Goal: Task Accomplishment & Management: Complete application form

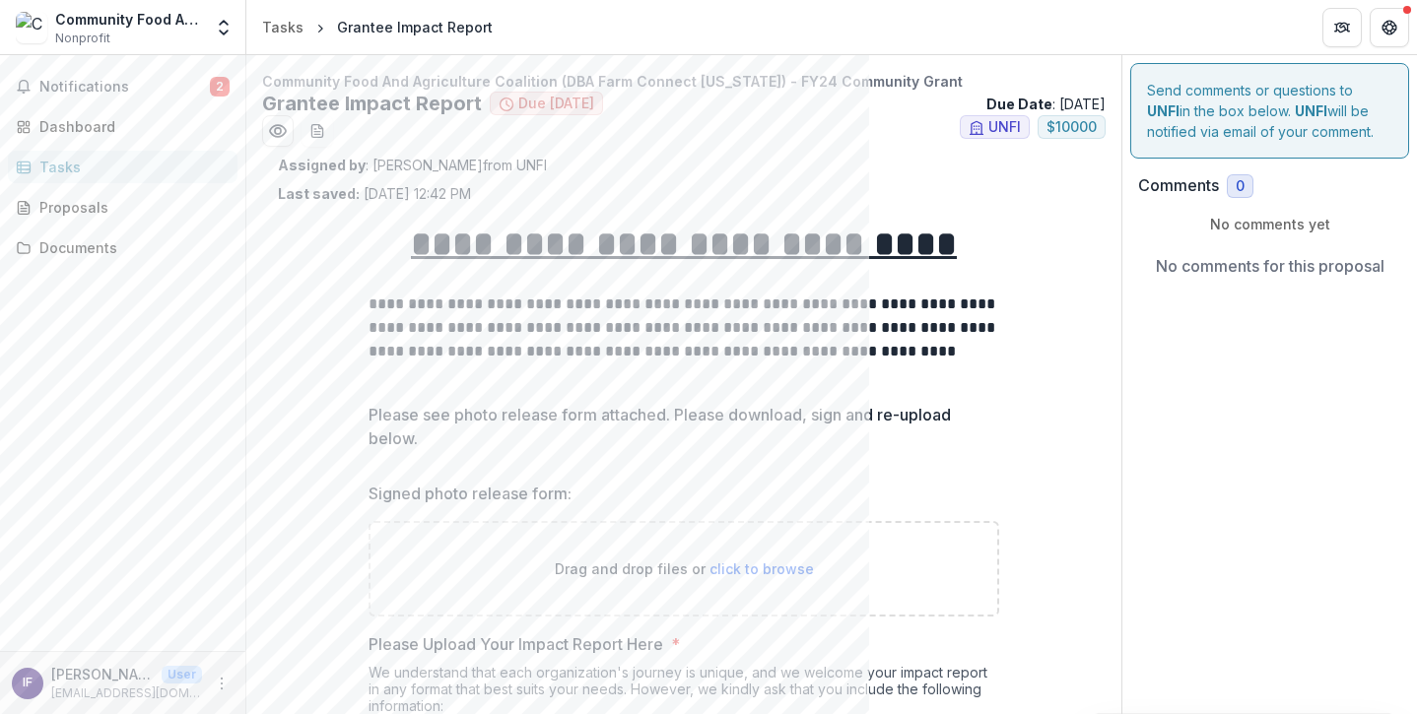
click at [743, 569] on span "click to browse" at bounding box center [762, 569] width 104 height 17
click at [123, 254] on div "Documents" at bounding box center [130, 247] width 182 height 21
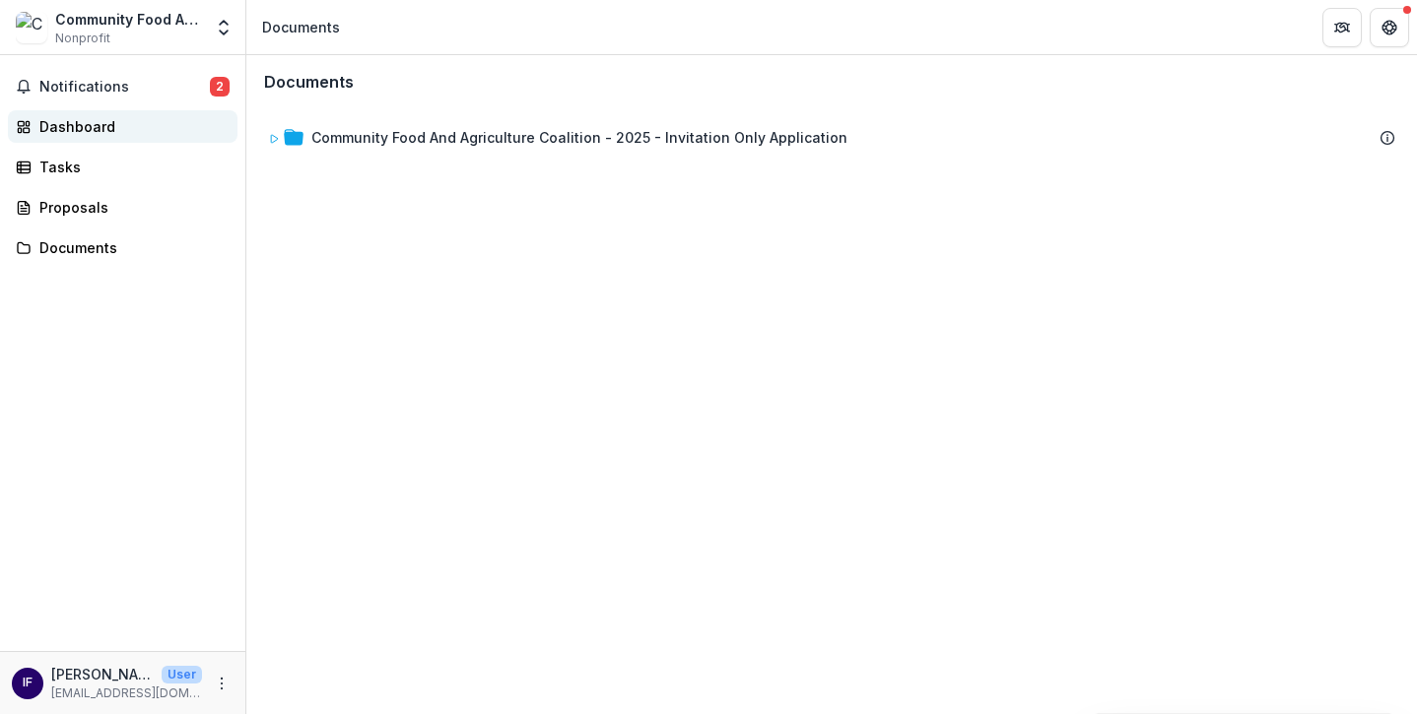
click at [105, 131] on div "Dashboard" at bounding box center [130, 126] width 182 height 21
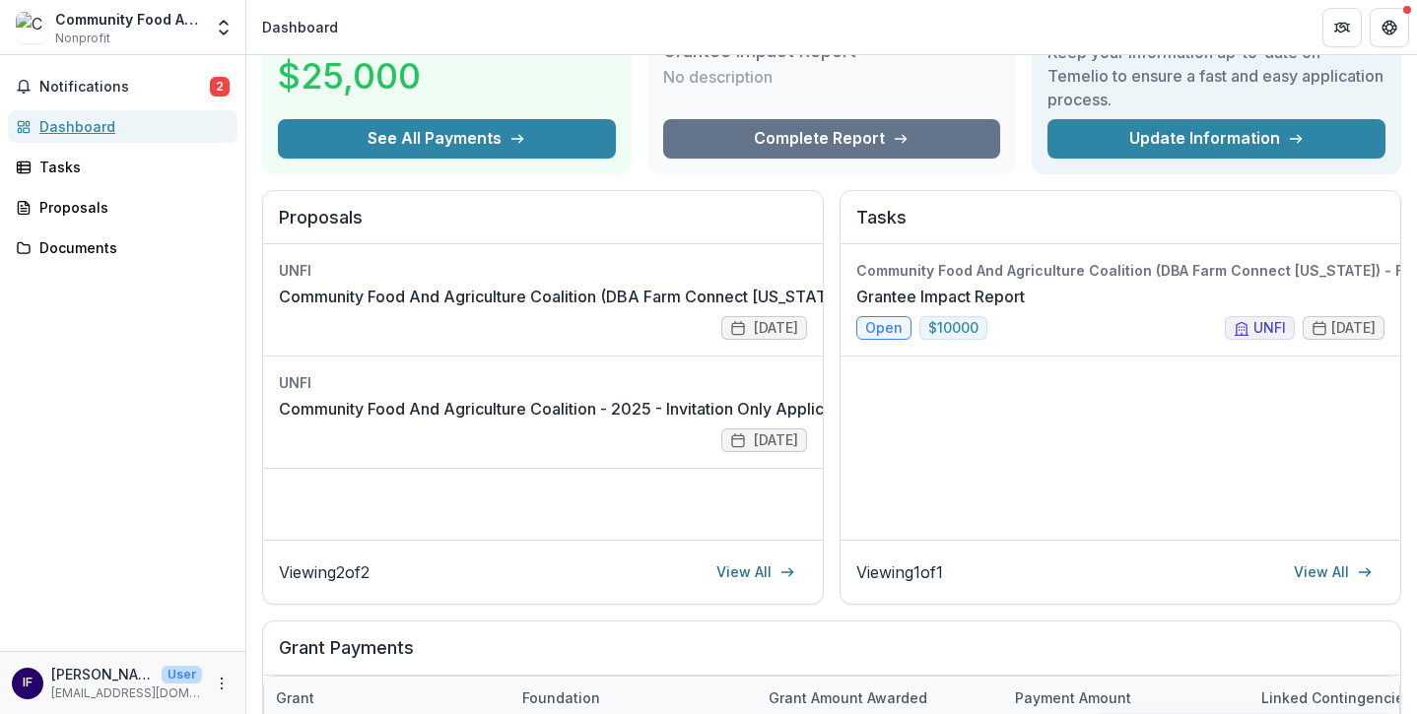
scroll to position [151, 0]
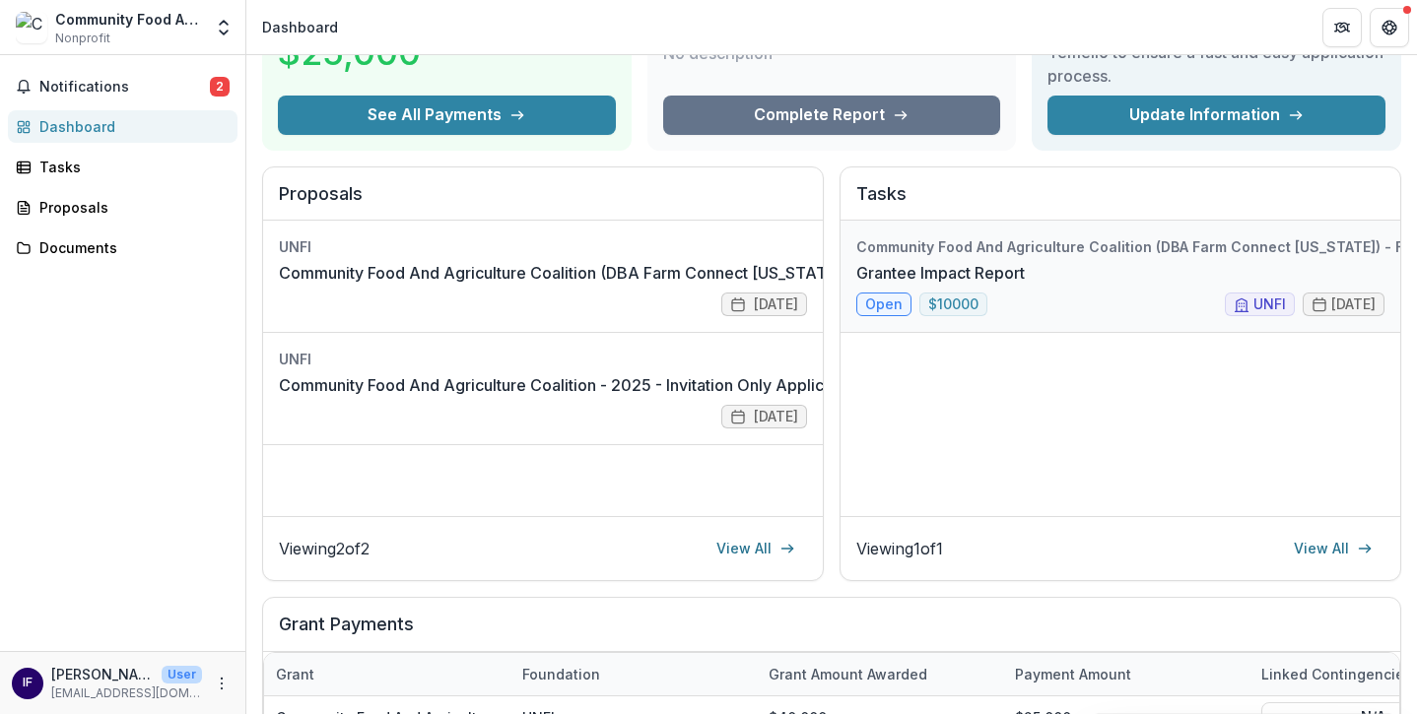
click at [1025, 285] on link "Grantee Impact Report" at bounding box center [940, 273] width 169 height 24
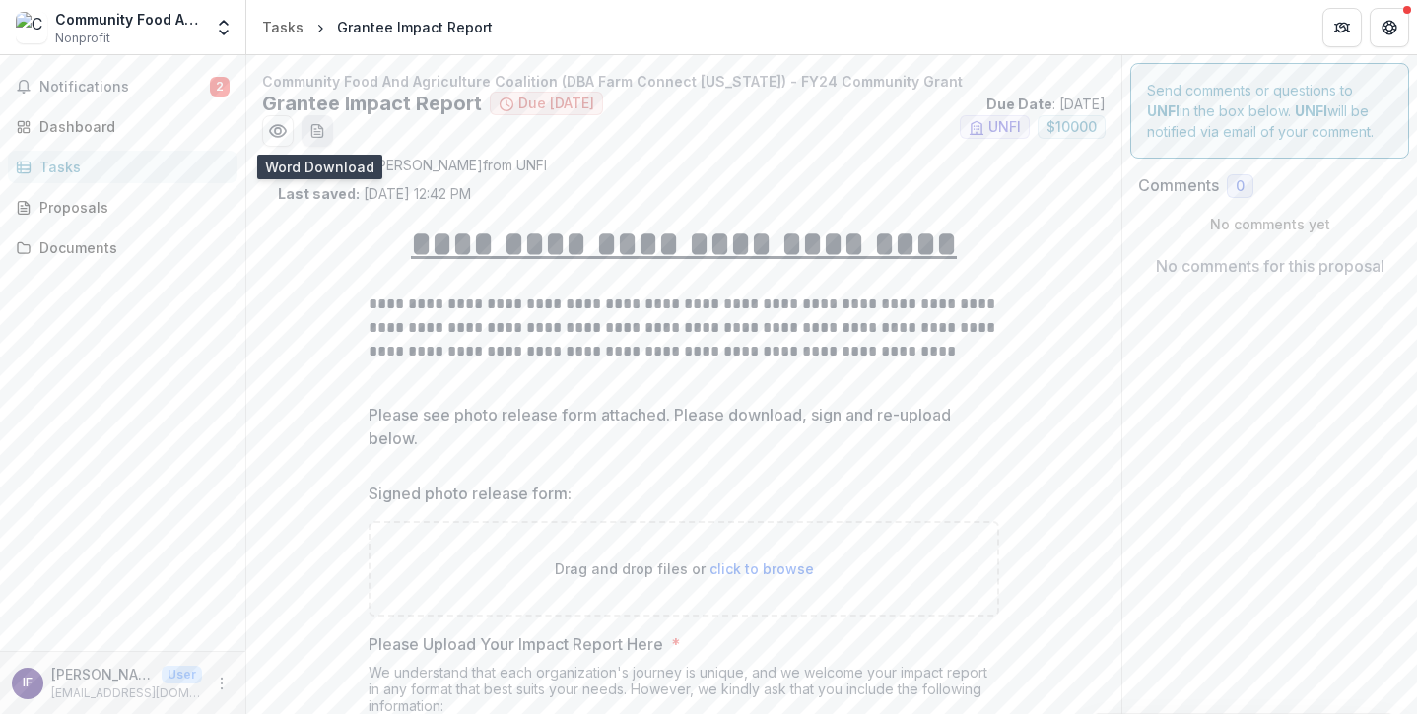
click at [322, 132] on icon "download-word-button" at bounding box center [316, 131] width 11 height 13
click at [277, 136] on icon "Preview b89c2530-b913-41b5-91d6-31db86c5e383.pdf" at bounding box center [278, 131] width 16 height 12
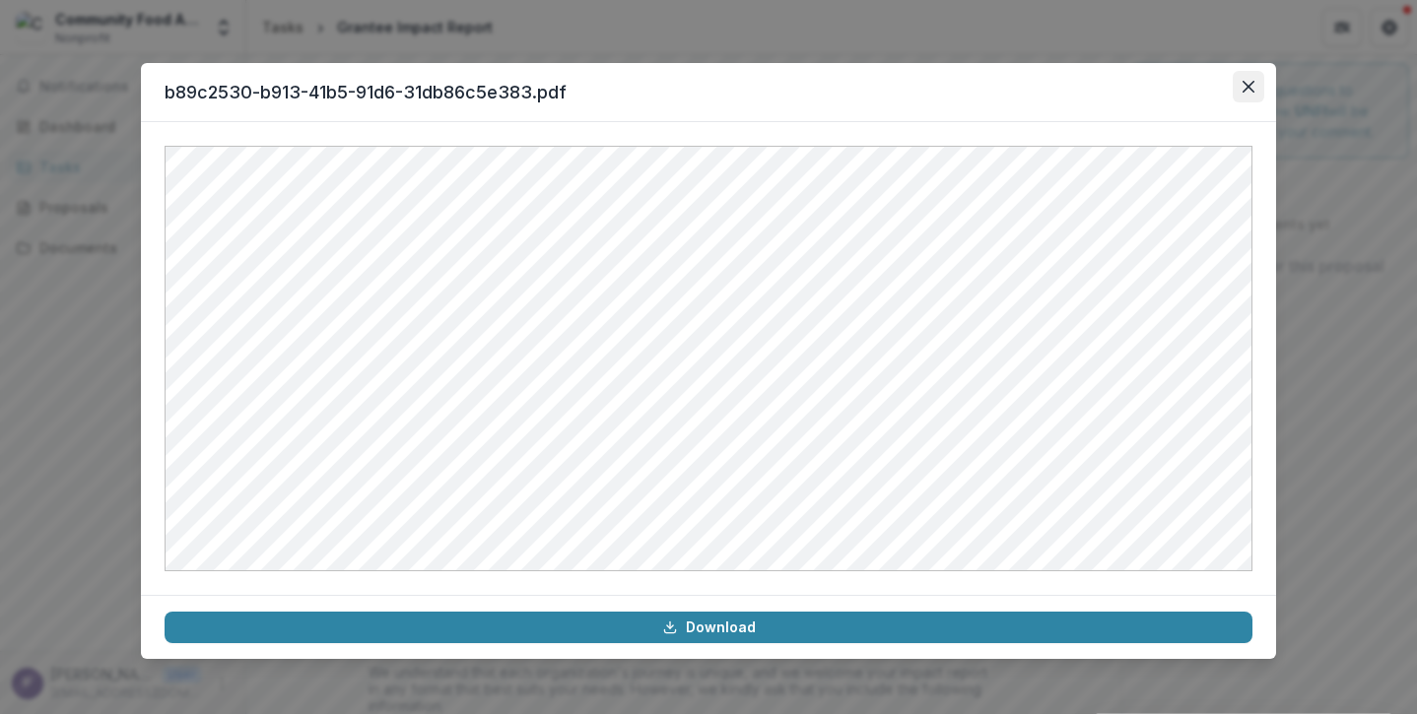
click at [1250, 91] on icon "Close" at bounding box center [1249, 87] width 12 height 12
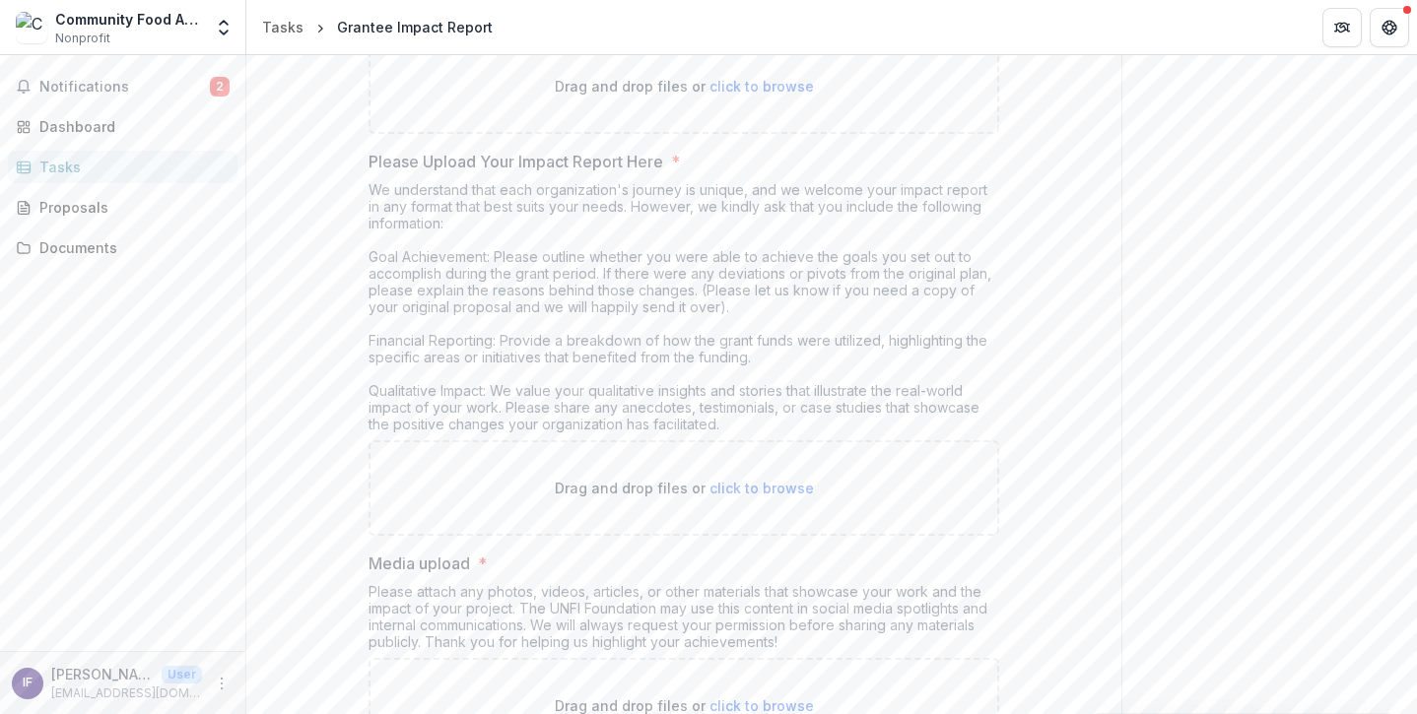
scroll to position [488, 0]
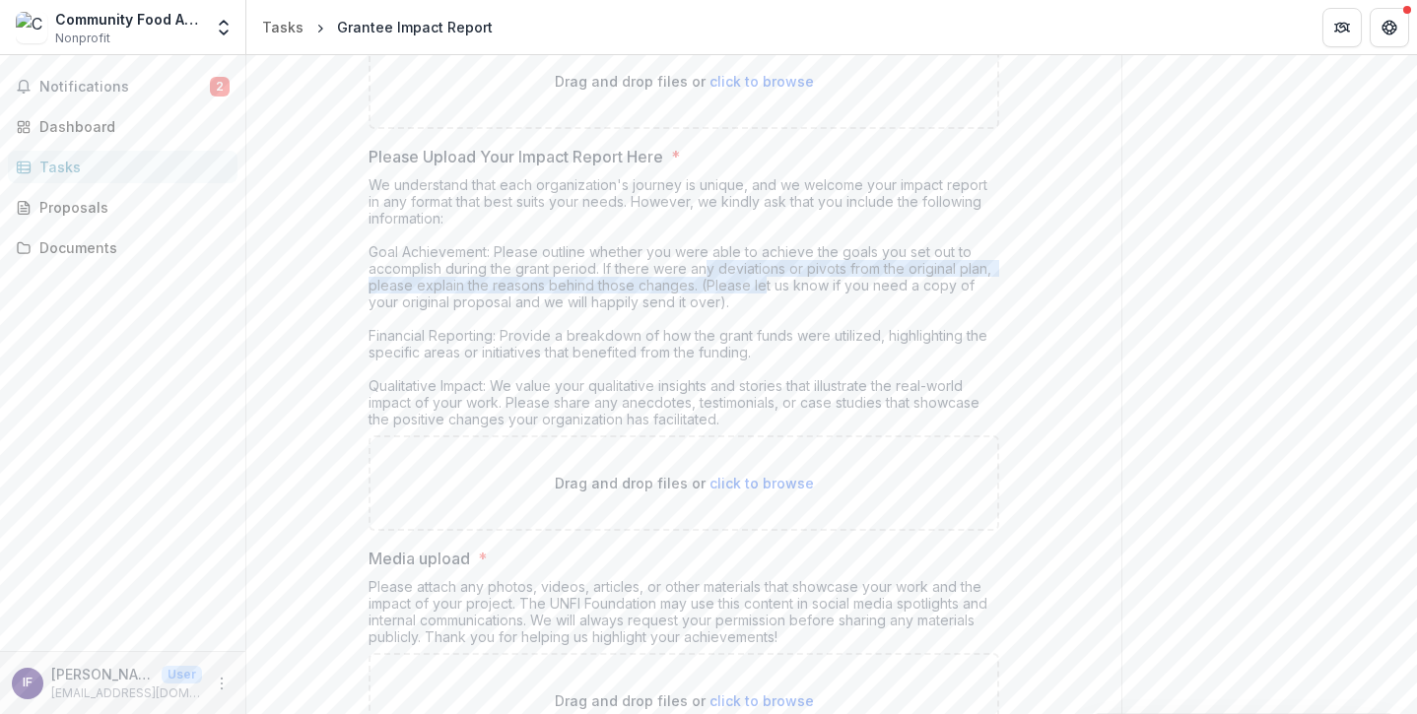
drag, startPoint x: 706, startPoint y: 272, endPoint x: 760, endPoint y: 287, distance: 56.2
click at [760, 287] on div "We understand that each organization's journey is unique, and we welcome your i…" at bounding box center [684, 305] width 631 height 259
click at [864, 290] on div "We understand that each organization's journey is unique, and we welcome your i…" at bounding box center [684, 305] width 631 height 259
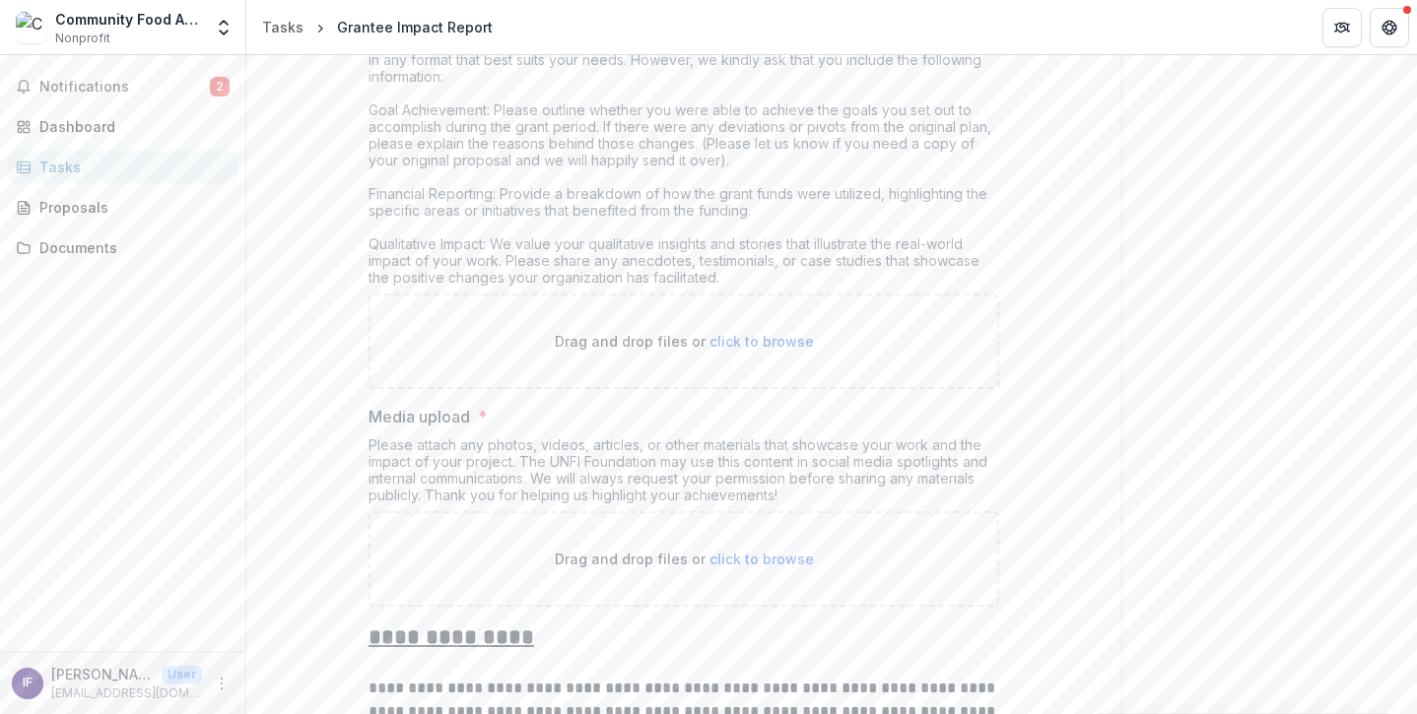
scroll to position [652, 0]
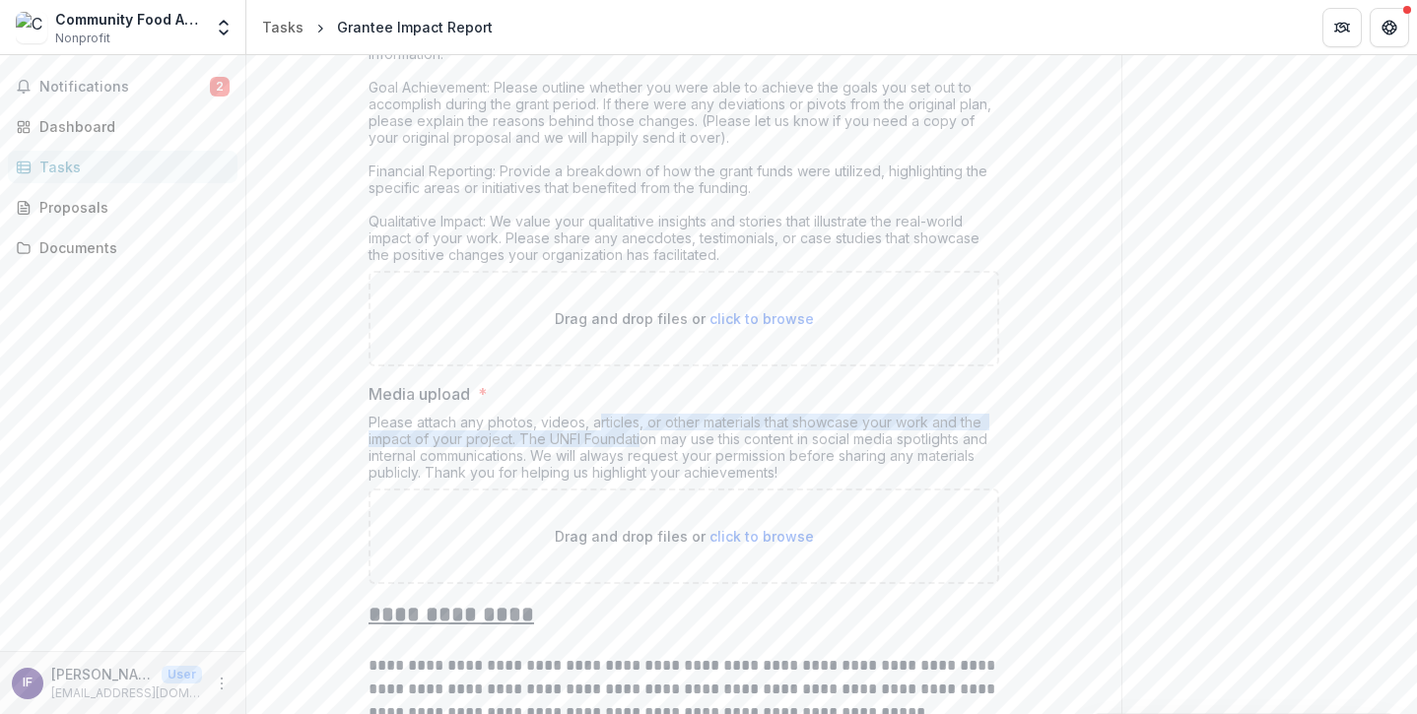
drag, startPoint x: 596, startPoint y: 420, endPoint x: 642, endPoint y: 441, distance: 50.2
click at [642, 441] on div "Please attach any photos, videos, articles, or other materials that showcase yo…" at bounding box center [684, 451] width 631 height 75
click at [759, 436] on div "Please attach any photos, videos, articles, or other materials that showcase yo…" at bounding box center [684, 451] width 631 height 75
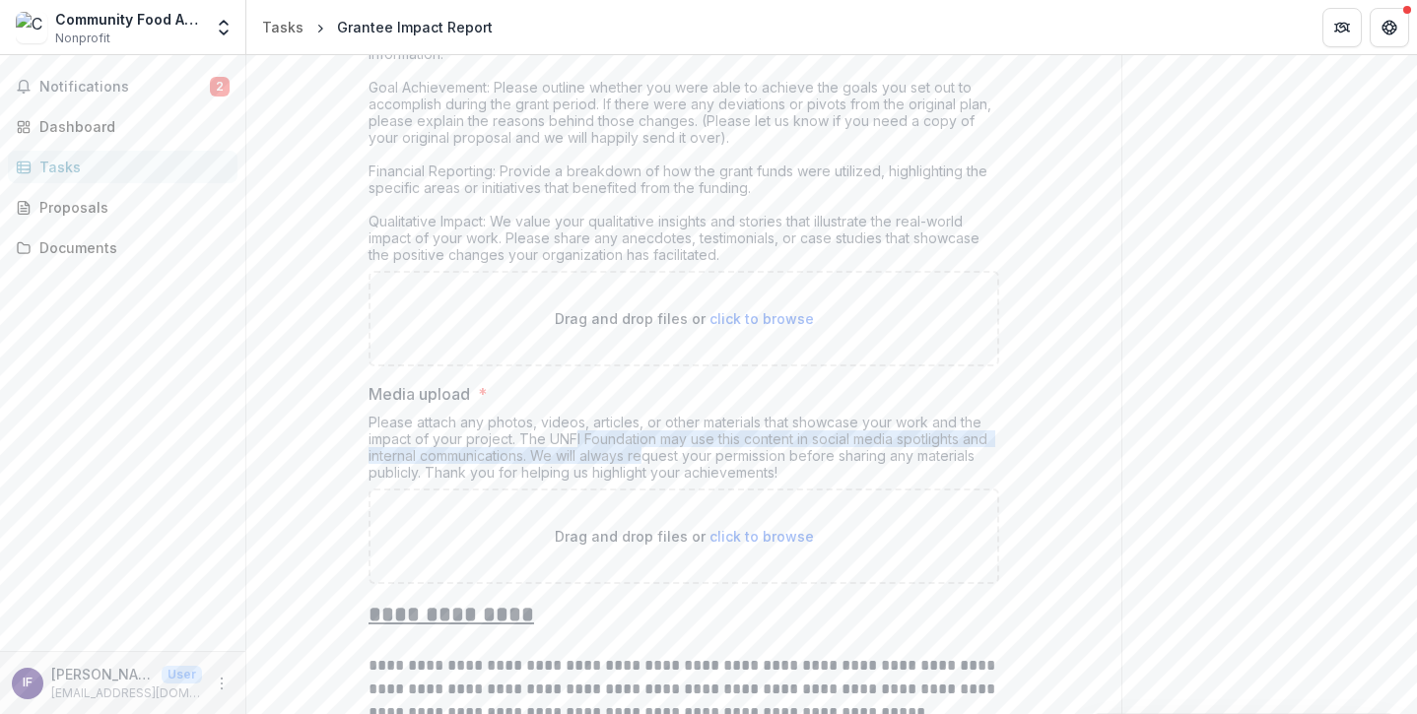
drag, startPoint x: 574, startPoint y: 432, endPoint x: 642, endPoint y: 449, distance: 70.3
click at [642, 449] on div "Please attach any photos, videos, articles, or other materials that showcase yo…" at bounding box center [684, 451] width 631 height 75
click at [749, 446] on div "Please attach any photos, videos, articles, or other materials that showcase yo…" at bounding box center [684, 451] width 631 height 75
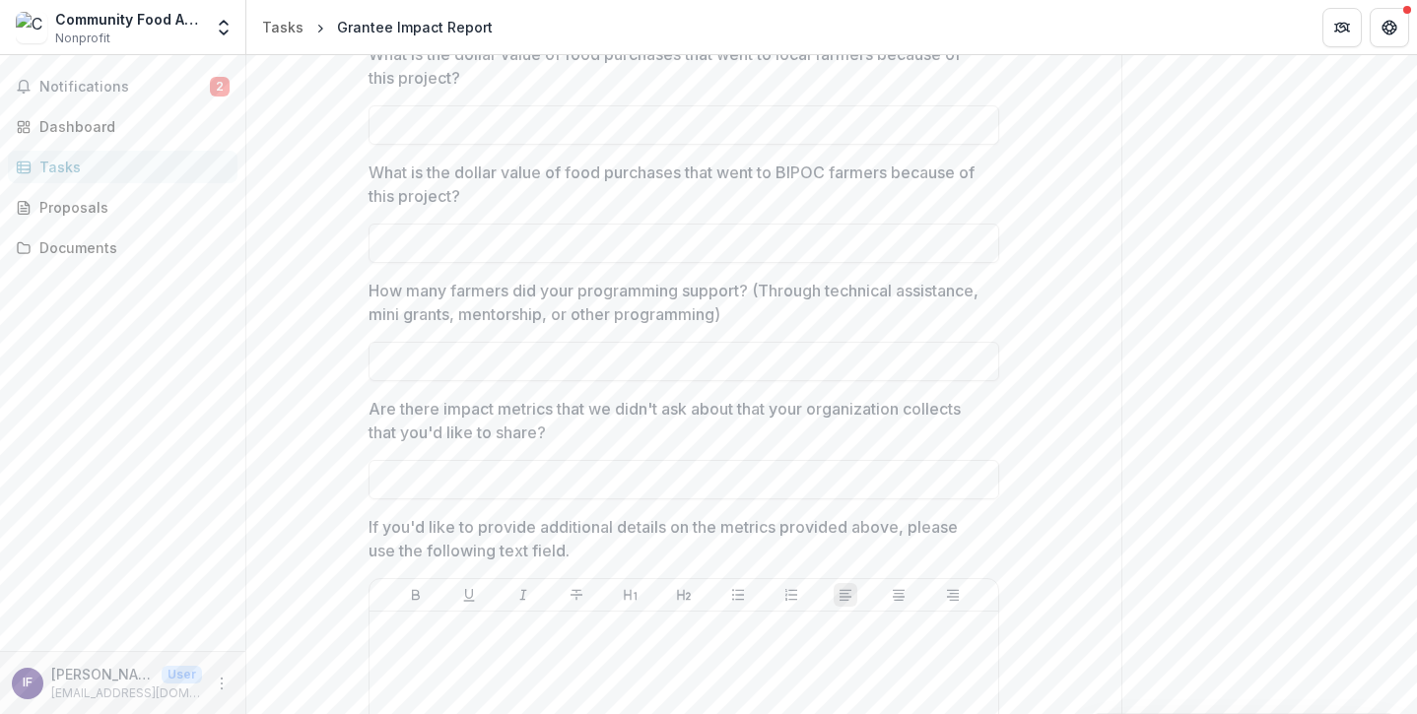
scroll to position [2099, 0]
